Goal: Information Seeking & Learning: Learn about a topic

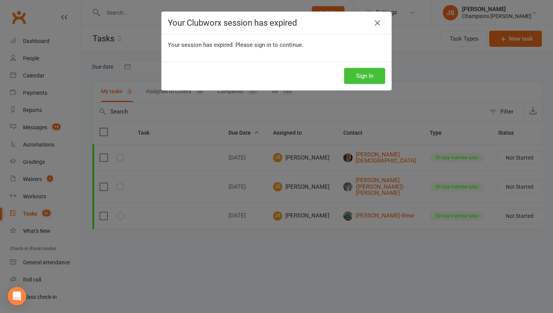
click at [369, 72] on button "Sign In" at bounding box center [364, 76] width 41 height 16
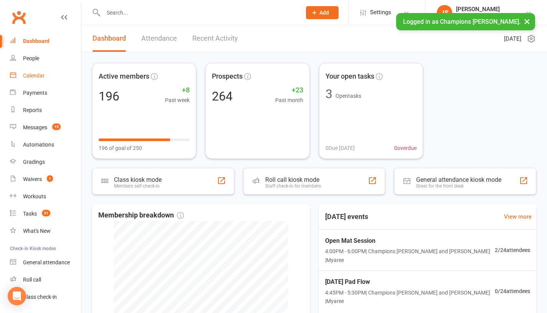
click at [44, 81] on link "Calendar" at bounding box center [45, 75] width 71 height 17
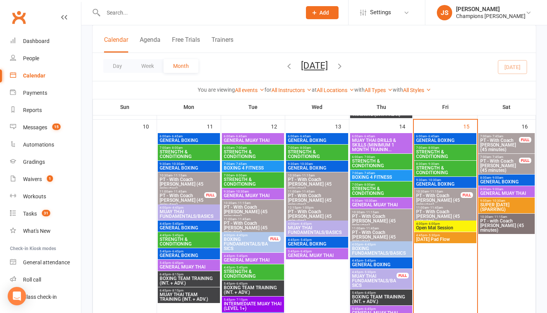
scroll to position [478, 0]
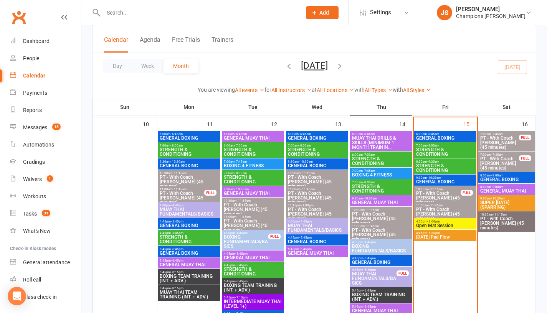
click at [423, 222] on span "4:00pm - 6:00pm" at bounding box center [445, 221] width 59 height 3
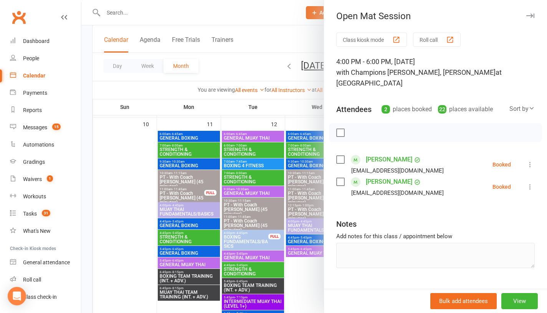
click at [271, 106] on div at bounding box center [314, 156] width 466 height 313
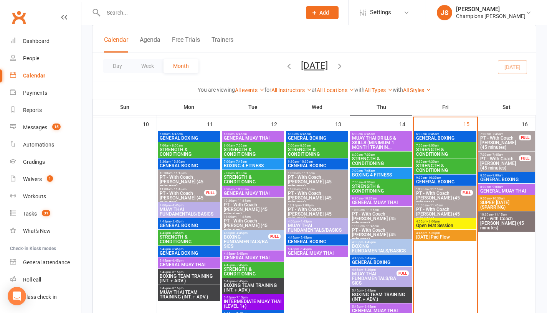
click at [436, 237] on span "[DATE] Pad Flow" at bounding box center [445, 237] width 59 height 5
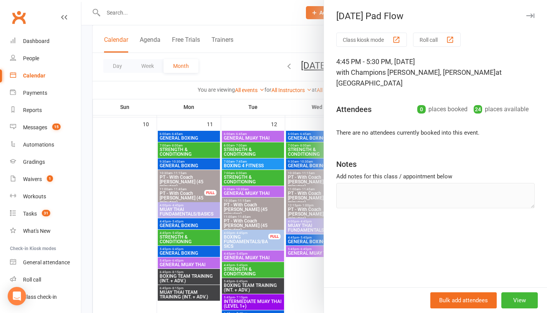
click at [282, 113] on div at bounding box center [314, 156] width 466 height 313
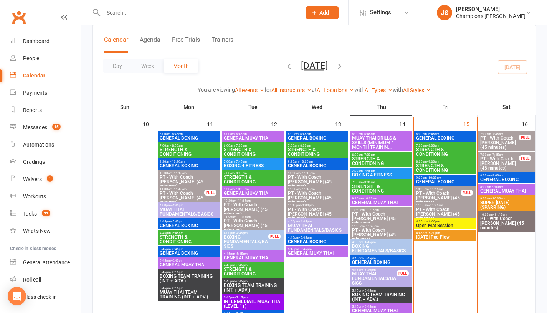
click at [486, 186] on span "8:00am - 9:00am" at bounding box center [506, 187] width 53 height 3
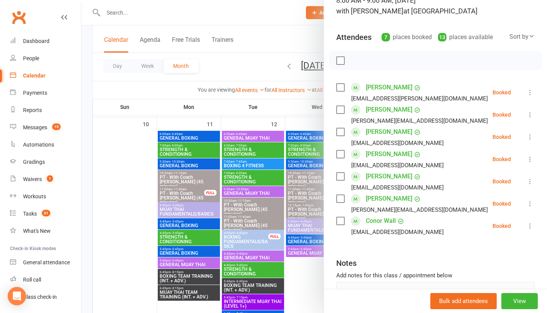
scroll to position [65, 0]
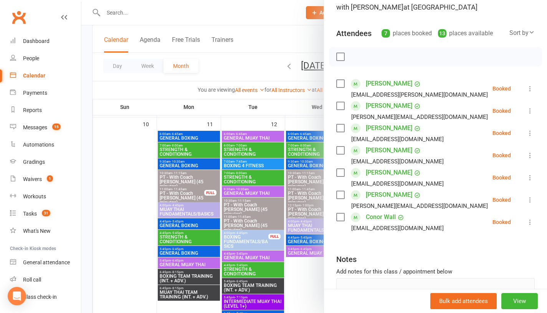
click at [285, 109] on div at bounding box center [314, 156] width 466 height 313
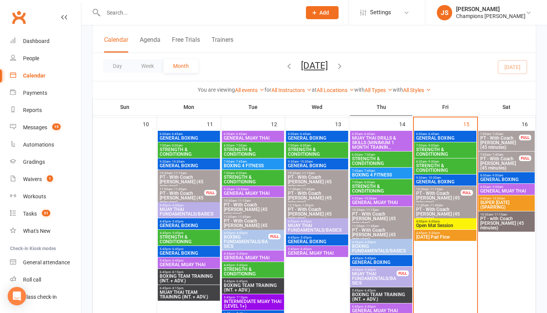
click at [427, 135] on span "- 6:45am" at bounding box center [433, 134] width 12 height 3
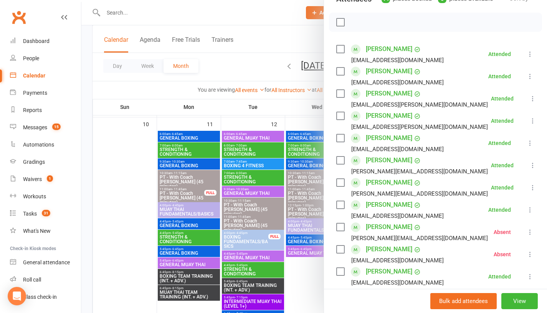
scroll to position [103, 0]
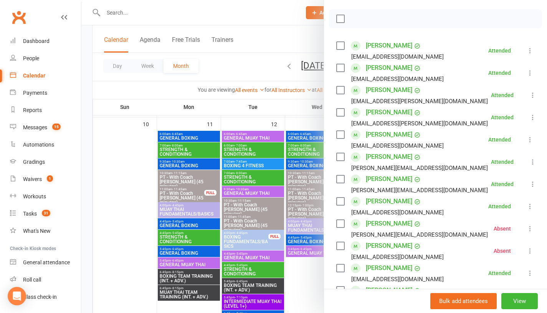
click at [286, 111] on div at bounding box center [314, 156] width 466 height 313
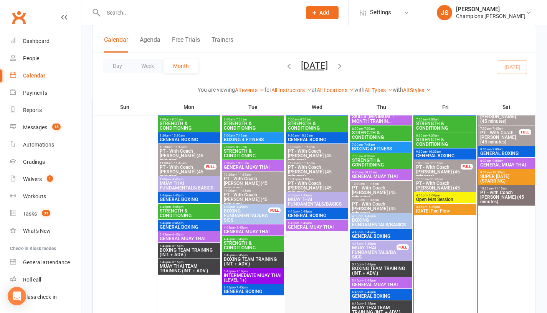
scroll to position [500, 0]
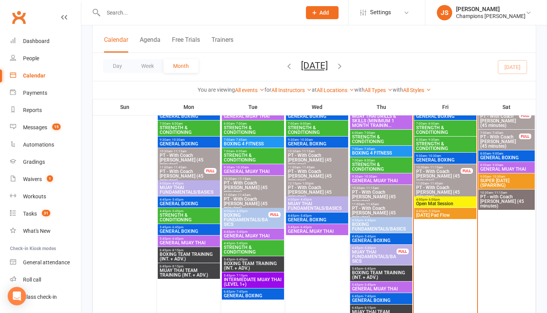
click at [436, 199] on span "- 6:00pm" at bounding box center [434, 199] width 13 height 3
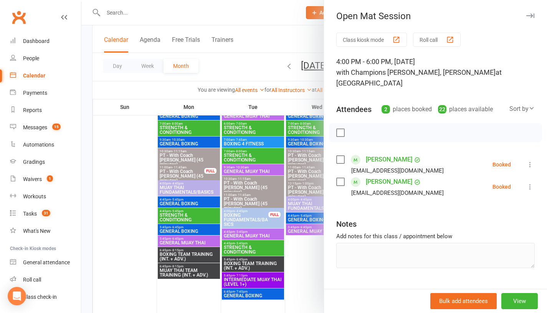
click at [305, 265] on div at bounding box center [314, 156] width 466 height 313
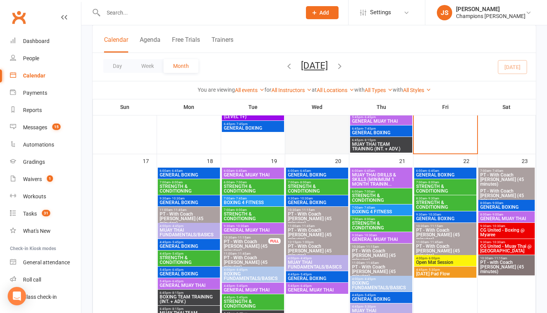
scroll to position [667, 0]
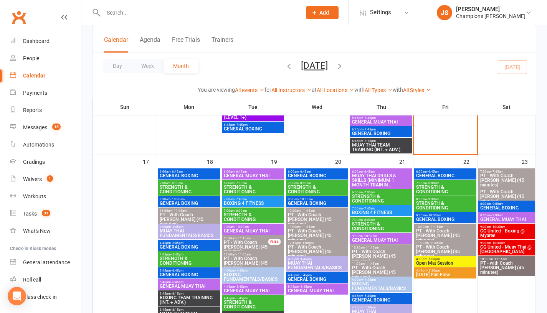
click at [504, 233] on span "CG United - Boxing @ Myaree" at bounding box center [506, 233] width 53 height 9
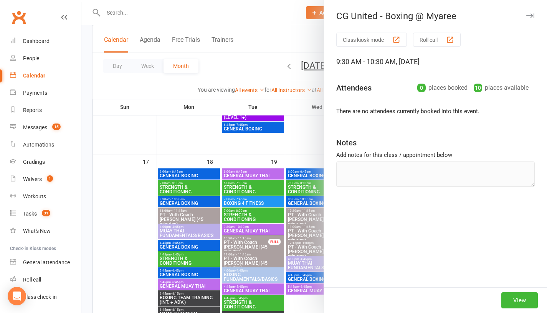
click at [181, 143] on div at bounding box center [314, 156] width 466 height 313
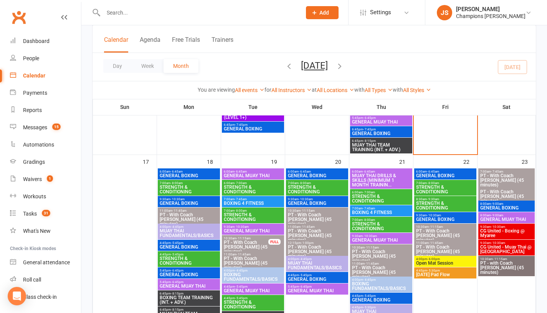
click at [491, 250] on span "CG United - Muay Thai @ [GEOGRAPHIC_DATA]" at bounding box center [506, 249] width 53 height 9
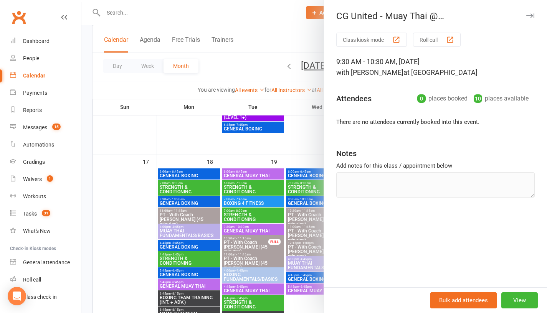
click at [194, 123] on div at bounding box center [314, 156] width 466 height 313
